Goal: Task Accomplishment & Management: Use online tool/utility

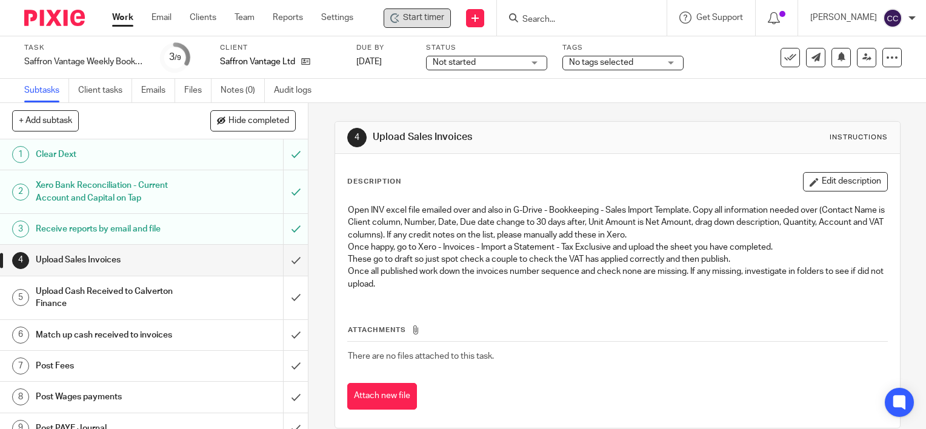
click at [433, 23] on span "Start timer" at bounding box center [423, 18] width 41 height 13
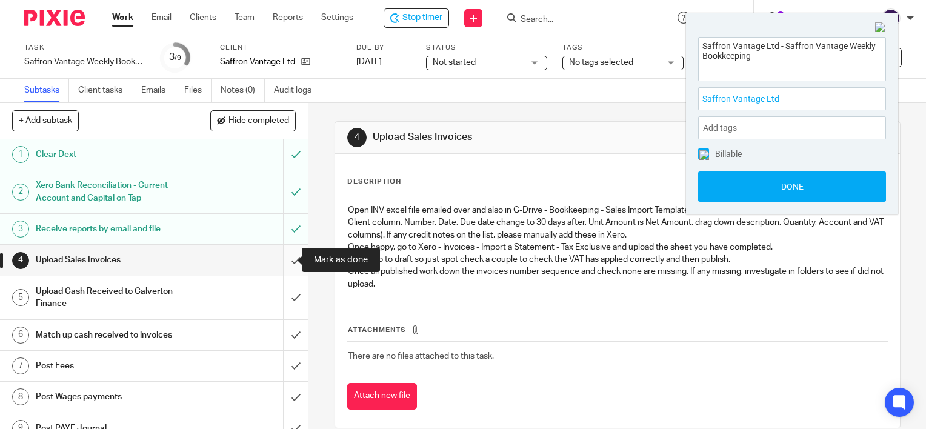
click at [280, 260] on input "submit" at bounding box center [154, 260] width 308 height 30
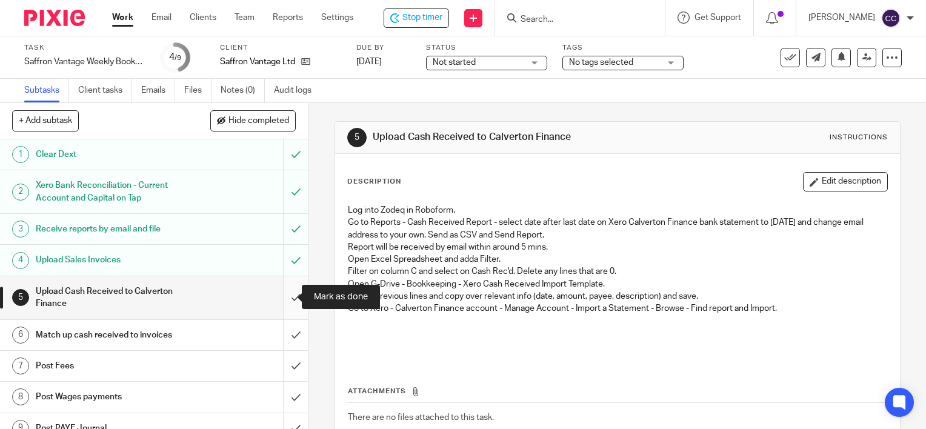
click at [285, 296] on input "submit" at bounding box center [154, 297] width 308 height 43
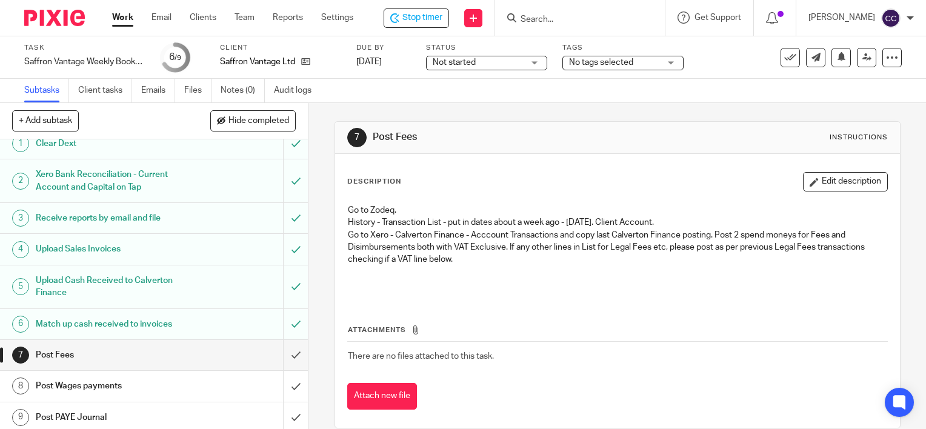
scroll to position [14, 0]
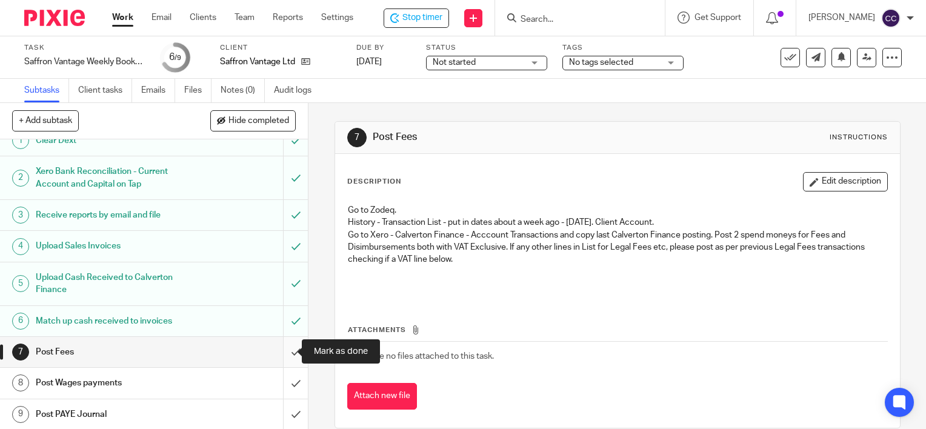
click at [282, 350] on input "submit" at bounding box center [154, 352] width 308 height 30
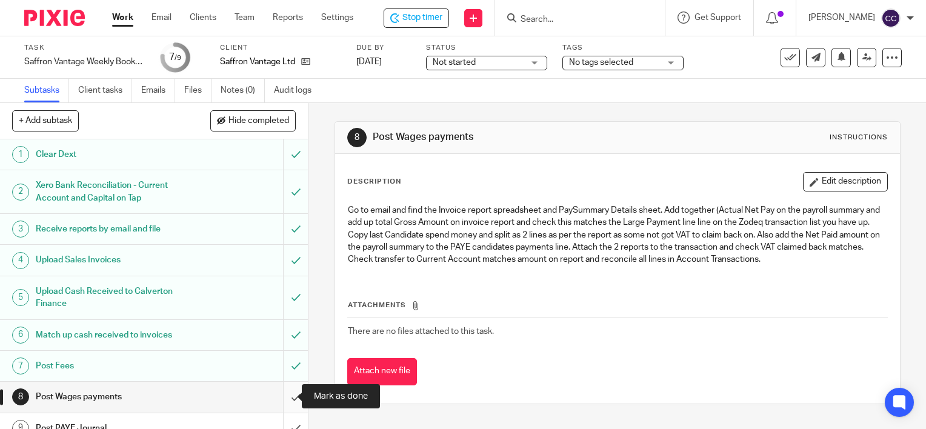
click at [284, 393] on input "submit" at bounding box center [154, 397] width 308 height 30
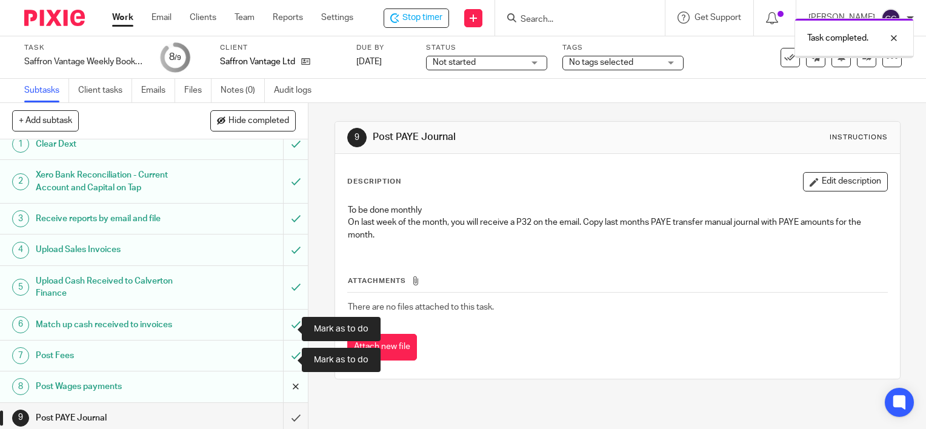
scroll to position [14, 0]
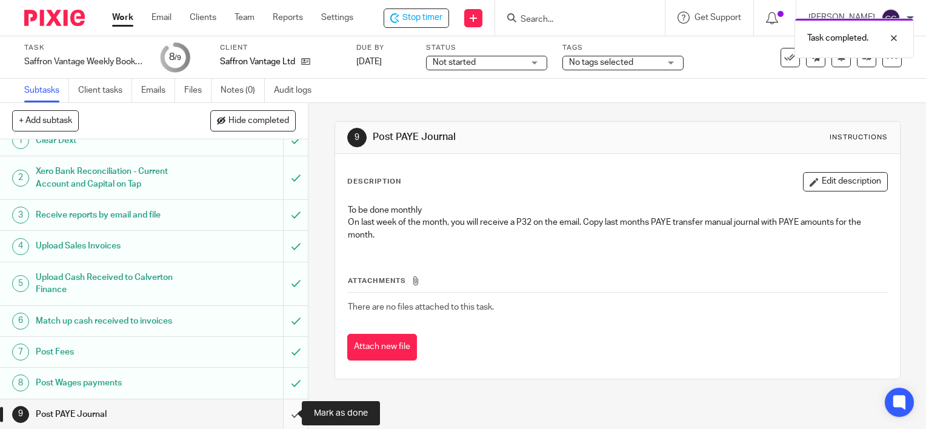
click at [284, 412] on input "submit" at bounding box center [154, 414] width 308 height 30
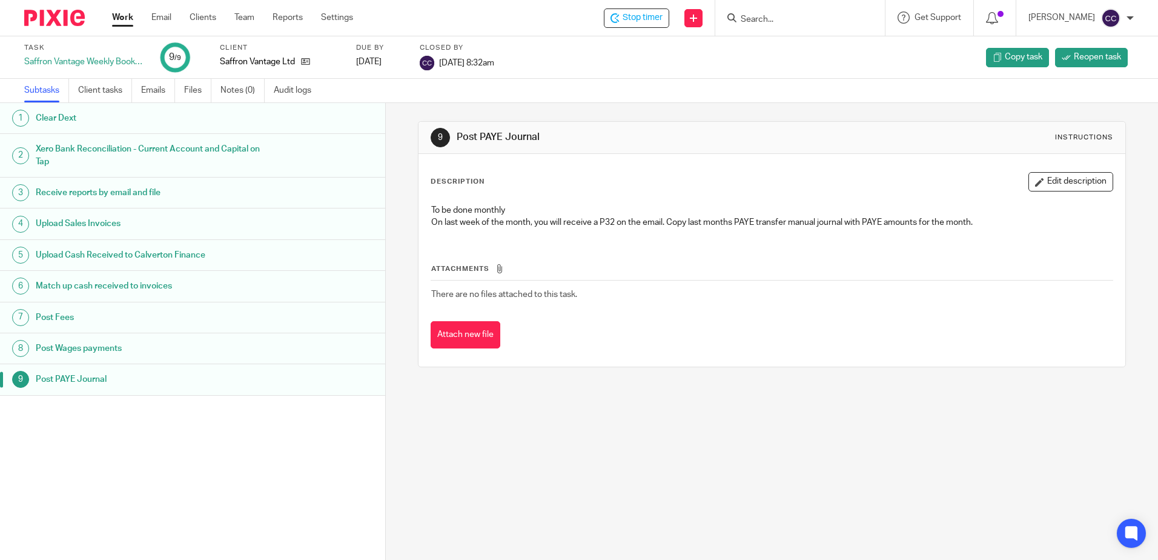
click at [127, 17] on link "Work" at bounding box center [122, 18] width 21 height 12
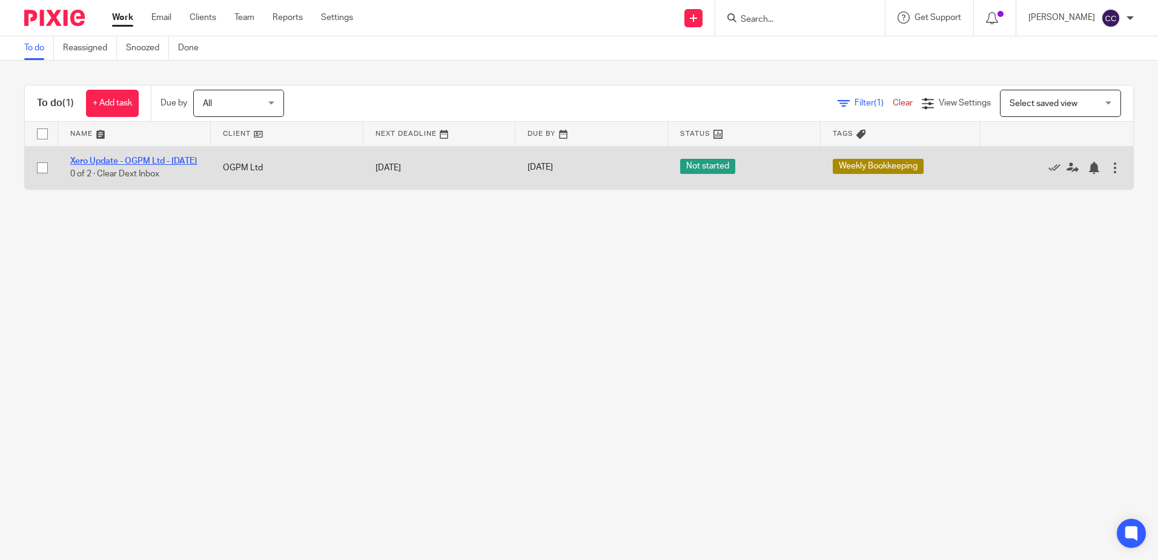
drag, startPoint x: 119, startPoint y: 161, endPoint x: 152, endPoint y: 158, distance: 32.8
click at [119, 161] on link "Xero Update - OGPM Ltd - [DATE]" at bounding box center [133, 161] width 127 height 8
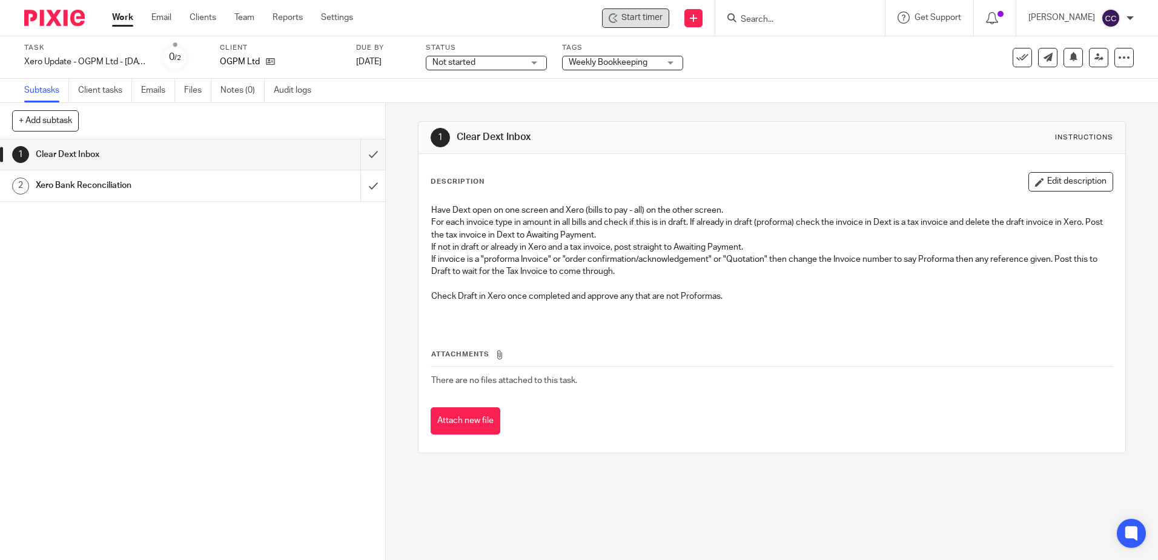
click at [663, 16] on span "Start timer" at bounding box center [642, 18] width 41 height 13
click at [652, 17] on span "Start timer" at bounding box center [642, 18] width 41 height 13
click at [361, 151] on input "submit" at bounding box center [192, 154] width 385 height 30
